Goal: Find specific page/section: Find specific page/section

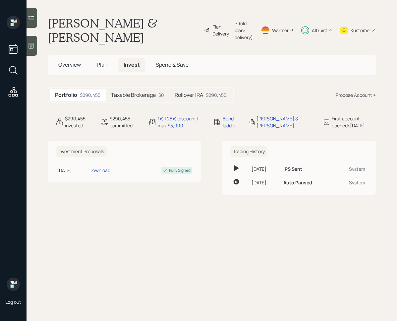
click at [33, 21] on icon at bounding box center [31, 18] width 7 height 7
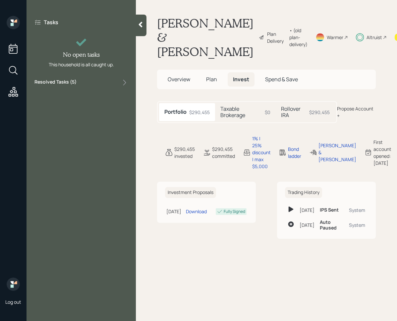
click at [81, 83] on div "Resolved Tasks ( 5 )" at bounding box center [81, 83] width 94 height 8
